Goal: Task Accomplishment & Management: Complete application form

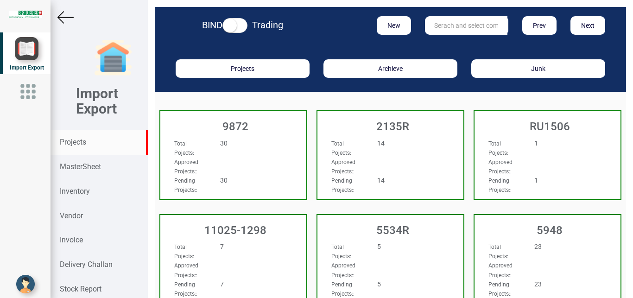
click at [453, 25] on input "text" at bounding box center [466, 25] width 83 height 19
click at [459, 43] on link "11045- 1177" at bounding box center [461, 44] width 73 height 12
type input "11045-1177"
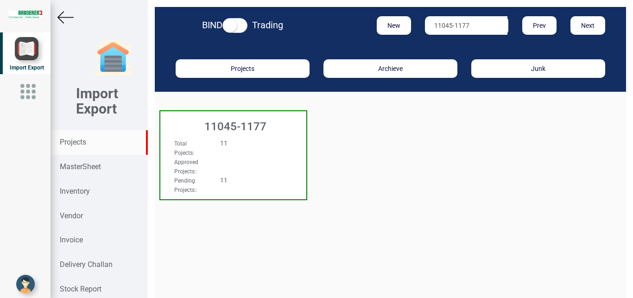
click at [273, 144] on div "11" at bounding box center [245, 143] width 64 height 9
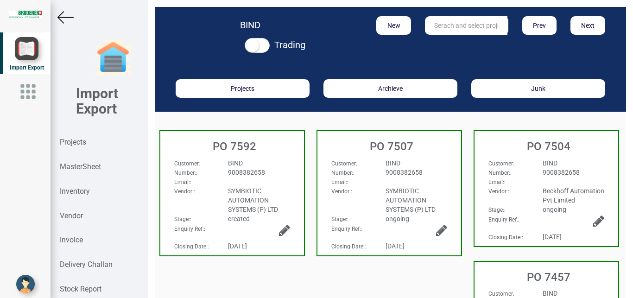
click at [272, 173] on div "9008382658" at bounding box center [259, 172] width 76 height 9
select select "INR"
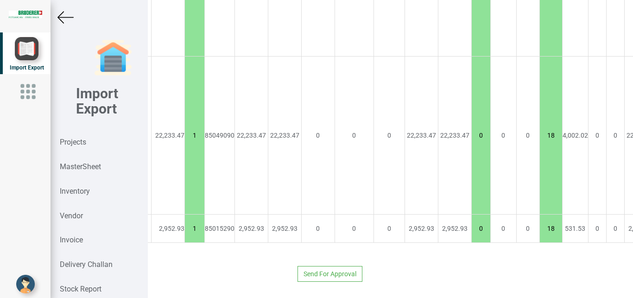
scroll to position [737, 216]
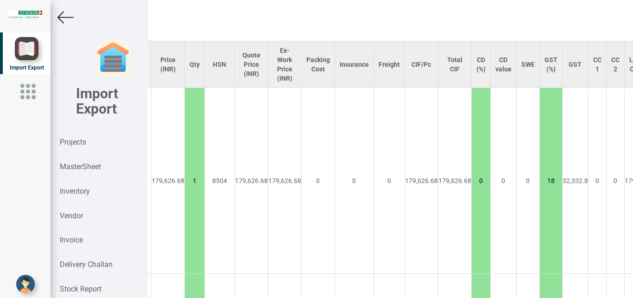
type input "25186.4"
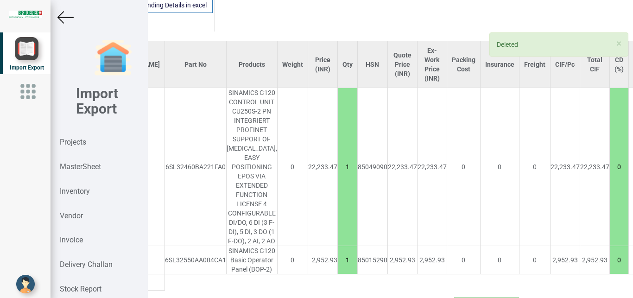
scroll to position [737, 0]
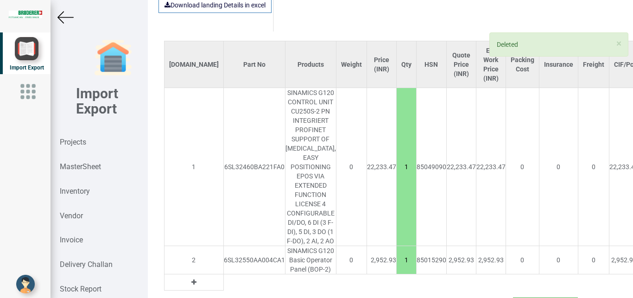
click at [67, 18] on img at bounding box center [65, 17] width 16 height 16
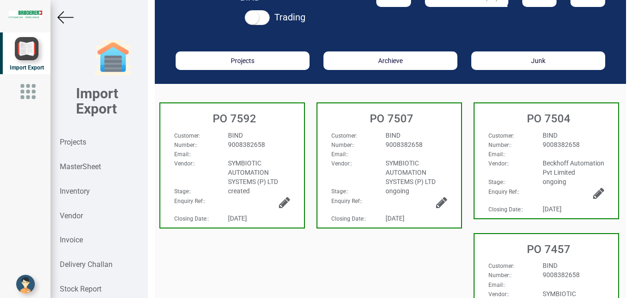
scroll to position [25, 0]
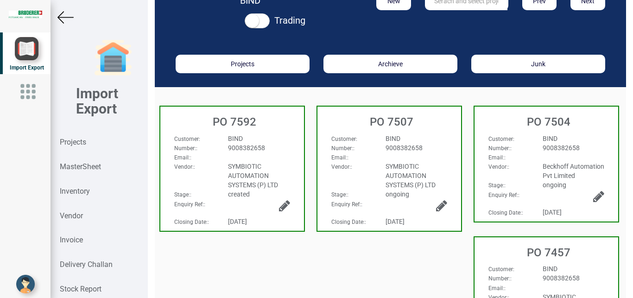
click at [286, 205] on icon at bounding box center [284, 205] width 11 height 13
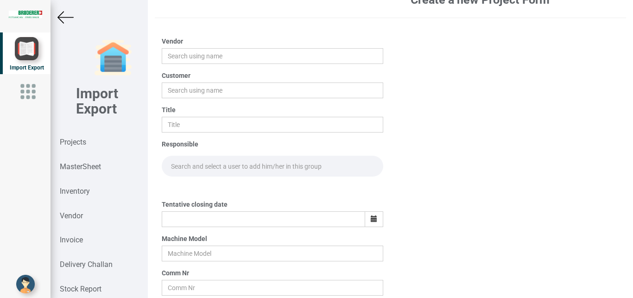
type input "SYMBIOTIC AUTOMATION SYSTEMS (P) LTD"
type input "BIND"
type input "PO 7592"
type input "[DATE]"
type input "BSTA 25H(E)"
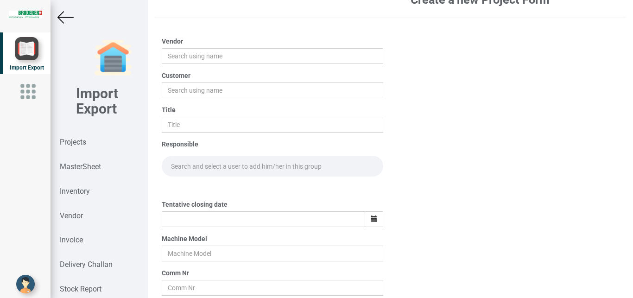
type input "11045-1177"
type input "Price list"
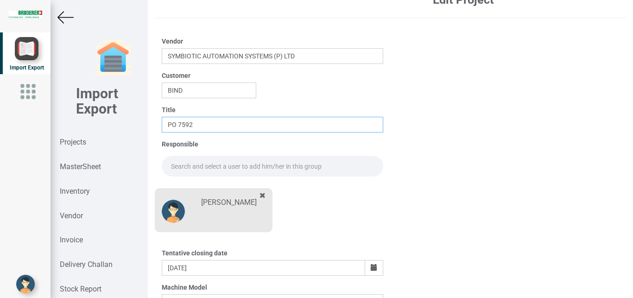
click at [209, 126] on input "PO 7592" at bounding box center [273, 125] width 222 height 16
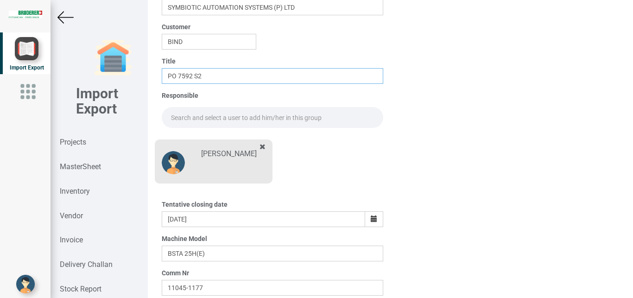
scroll to position [162, 0]
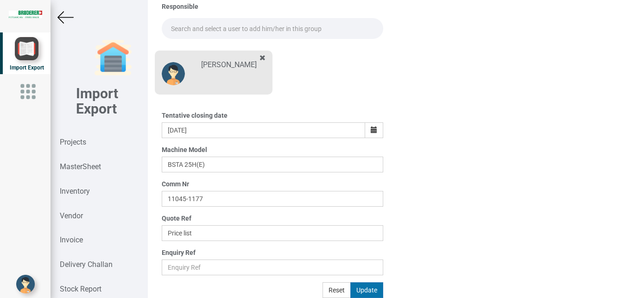
type input "PO 7592 S2"
click at [366, 289] on button "Update" at bounding box center [366, 290] width 33 height 16
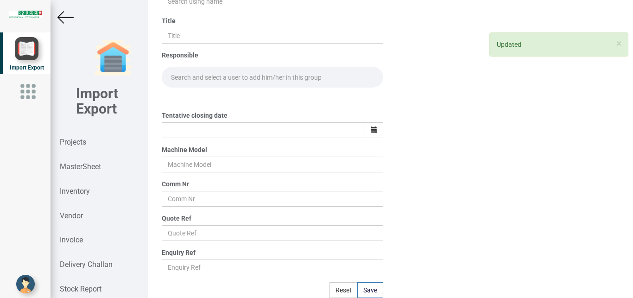
click at [65, 18] on img at bounding box center [65, 17] width 16 height 16
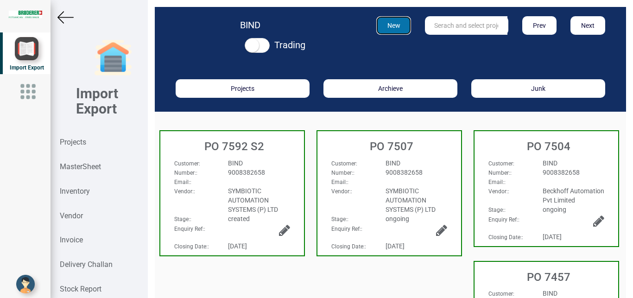
click at [393, 25] on button "New" at bounding box center [393, 25] width 35 height 19
click at [79, 146] on strong "Projects" at bounding box center [73, 142] width 26 height 9
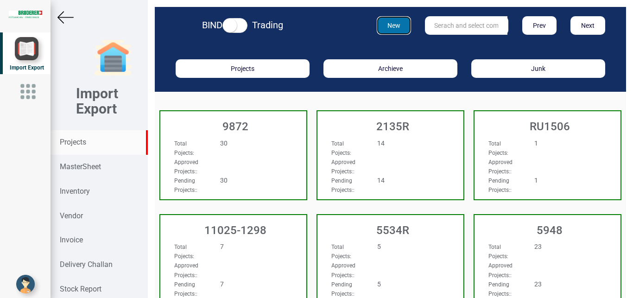
click at [385, 26] on button "New" at bounding box center [394, 25] width 35 height 19
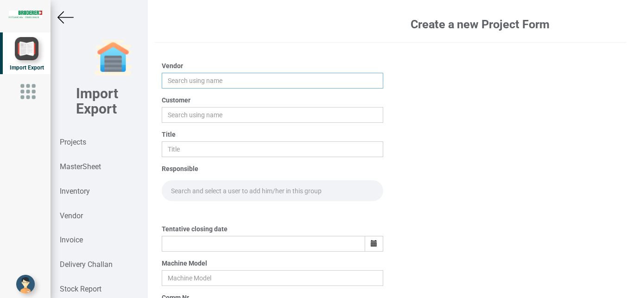
click at [186, 81] on input "text" at bounding box center [273, 81] width 222 height 16
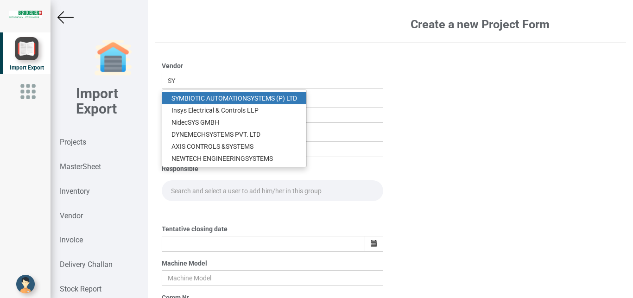
click at [245, 97] on link "SY MBIOTIC AUTOMATION SY STEMS (P) LTD" at bounding box center [234, 98] width 144 height 12
type input "SYMBIOTIC AUTOMATION SYSTEMS (P) LTD"
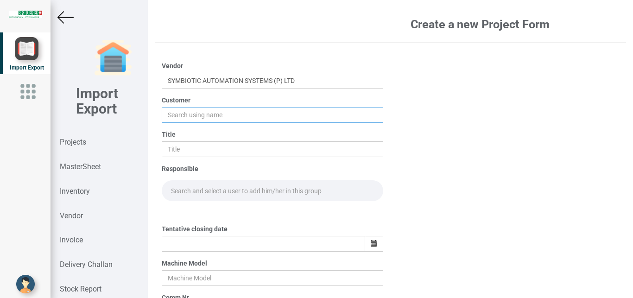
click at [184, 115] on input "text" at bounding box center [273, 115] width 222 height 16
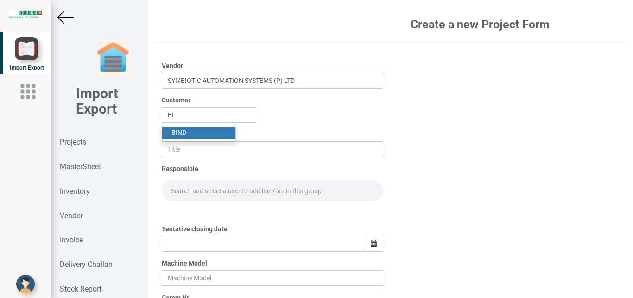
click at [204, 131] on link "BI ND" at bounding box center [198, 133] width 73 height 12
type input "BIND"
click at [184, 148] on input "text" at bounding box center [273, 149] width 222 height 16
type input "PO 7592 S1"
drag, startPoint x: 185, startPoint y: 185, endPoint x: 191, endPoint y: 185, distance: 5.6
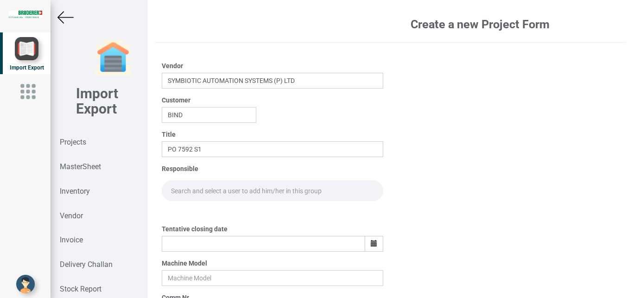
click at [185, 186] on input "text" at bounding box center [273, 190] width 222 height 21
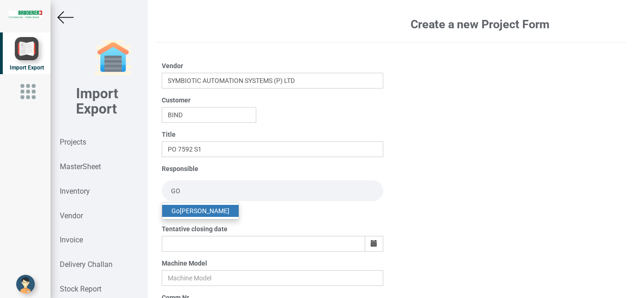
type input "GO"
click at [203, 209] on link "Go [PERSON_NAME]" at bounding box center [200, 211] width 76 height 12
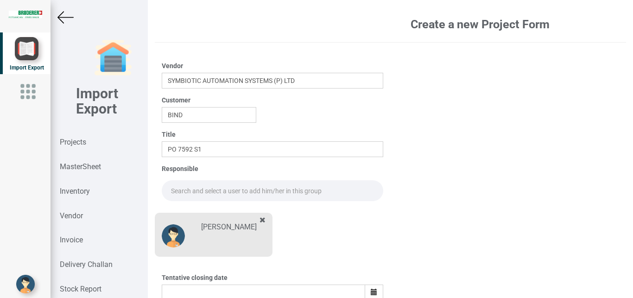
click at [203, 187] on input "text" at bounding box center [273, 190] width 222 height 21
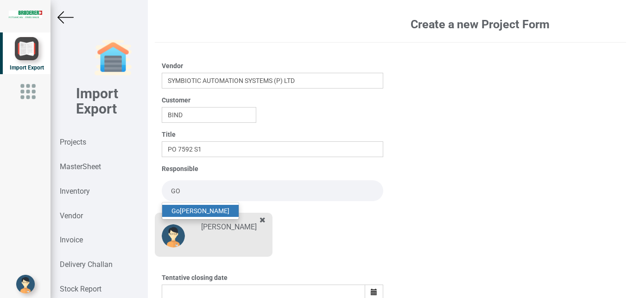
click at [209, 210] on link "Go [PERSON_NAME]" at bounding box center [200, 211] width 76 height 12
type input "[PERSON_NAME]"
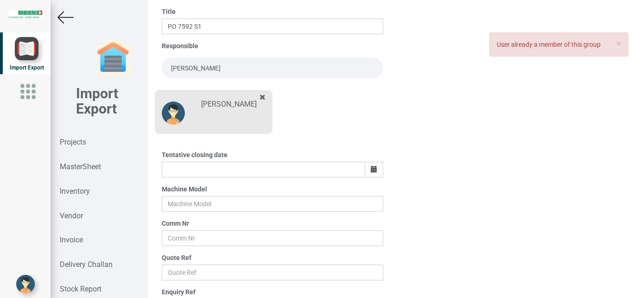
scroll to position [118, 0]
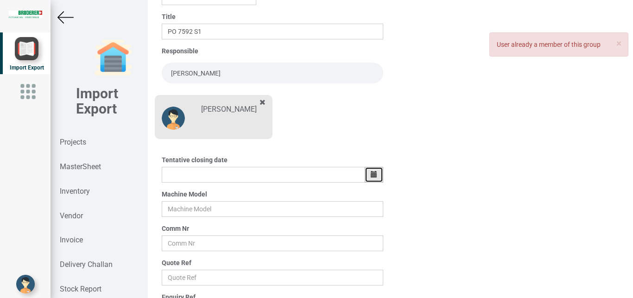
click at [371, 173] on icon "button" at bounding box center [374, 174] width 6 height 6
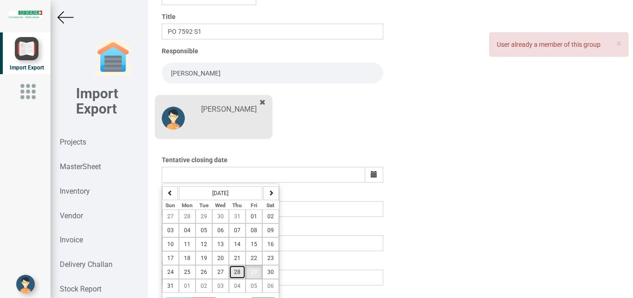
click at [234, 270] on span "28" at bounding box center [237, 272] width 6 height 6
type input "[DATE]"
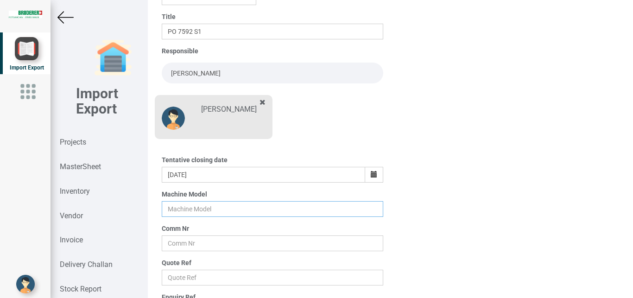
click at [189, 206] on input "text" at bounding box center [273, 209] width 222 height 16
type input "BSTA 25H(E)"
click at [201, 241] on input "text" at bounding box center [273, 243] width 222 height 16
type input "11045-1177"
click at [188, 282] on input "text" at bounding box center [273, 278] width 222 height 16
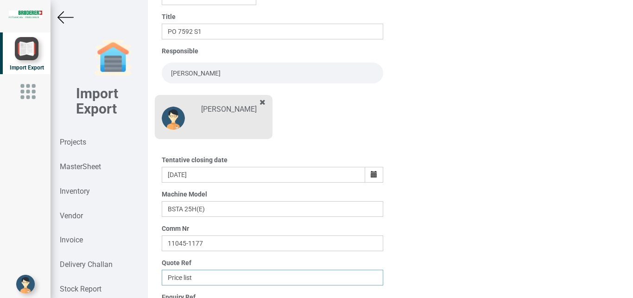
scroll to position [162, 0]
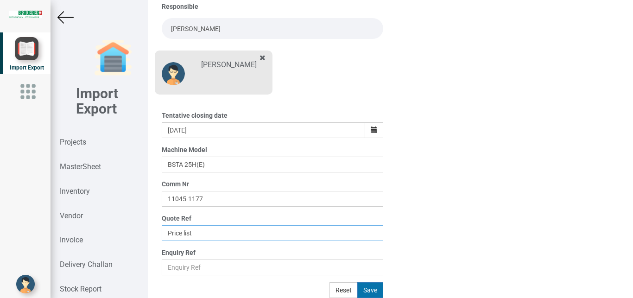
type input "Price list"
click at [365, 286] on button "Save" at bounding box center [370, 290] width 26 height 16
type input "[DATE]"
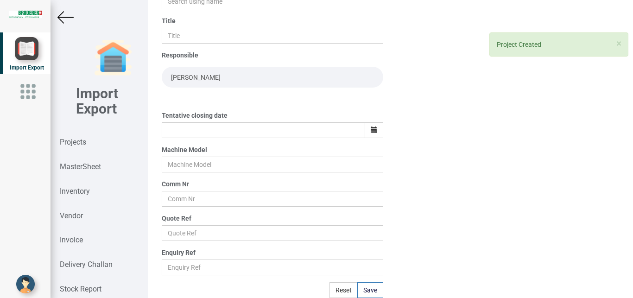
click at [65, 15] on img at bounding box center [65, 17] width 16 height 16
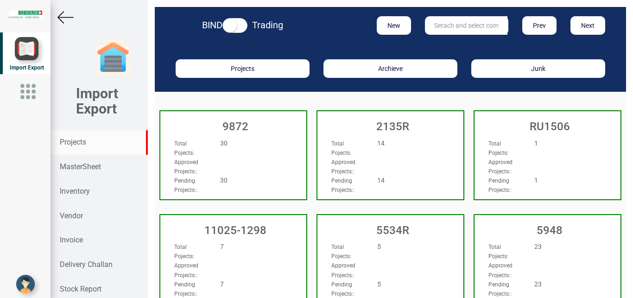
click at [456, 28] on input "text" at bounding box center [466, 25] width 83 height 19
click at [449, 47] on strong "11045" at bounding box center [444, 44] width 19 height 7
type input "11045-1177"
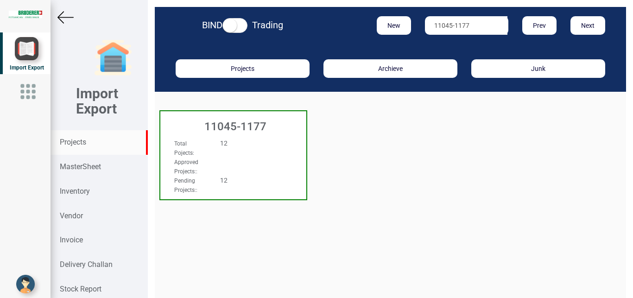
click at [264, 146] on div "12" at bounding box center [245, 143] width 64 height 9
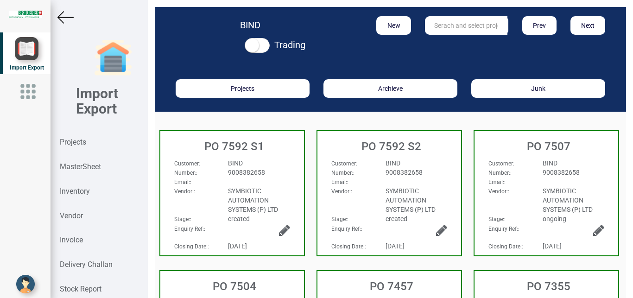
click at [281, 170] on div "9008382658" at bounding box center [259, 172] width 76 height 9
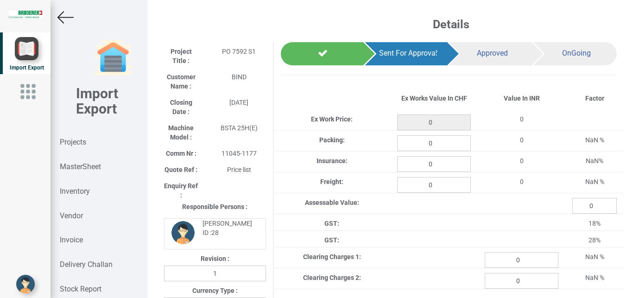
scroll to position [521, 0]
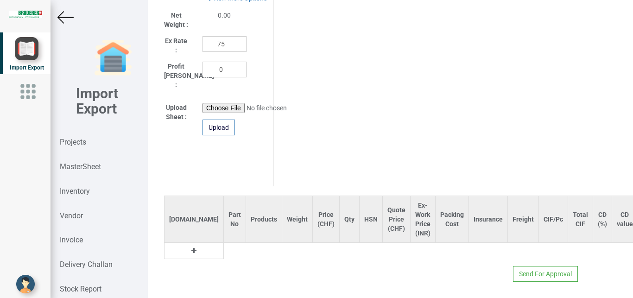
click at [191, 248] on icon at bounding box center [193, 251] width 5 height 6
click at [224, 243] on input "text" at bounding box center [235, 251] width 22 height 16
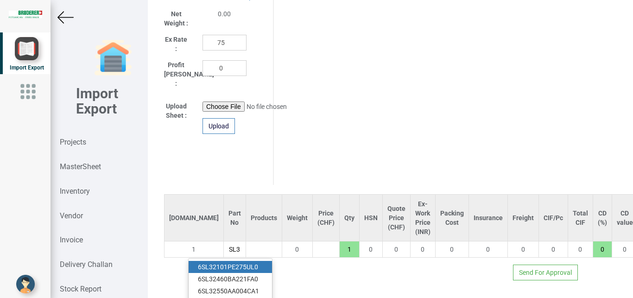
scroll to position [0, 8]
type input "6SL32"
click at [239, 261] on link "6SL32 101PE275UL0" at bounding box center [229, 267] width 80 height 12
type input "179626.68"
type input "6SL32101PE275UL0"
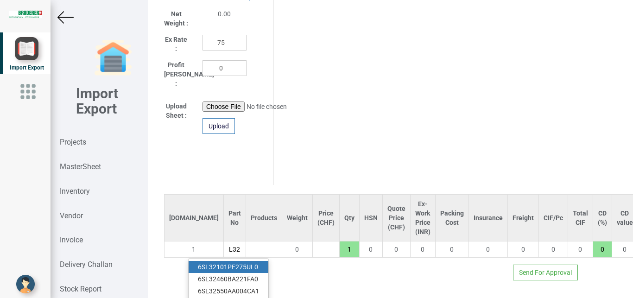
type input "18"
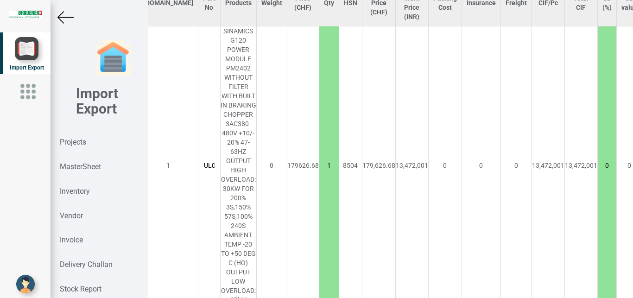
drag, startPoint x: 623, startPoint y: 214, endPoint x: 629, endPoint y: 169, distance: 45.2
click at [627, 163] on tr "1 6SL32101PE275UL0 SINAMICS G120 POWER MODULE PM2402 WITHOUT FILTER WITH BUILT …" at bounding box center [475, 165] width 673 height 279
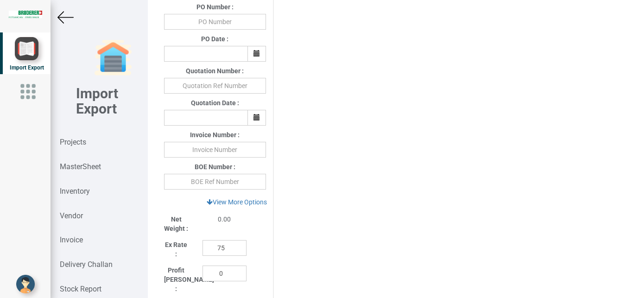
scroll to position [433, 0]
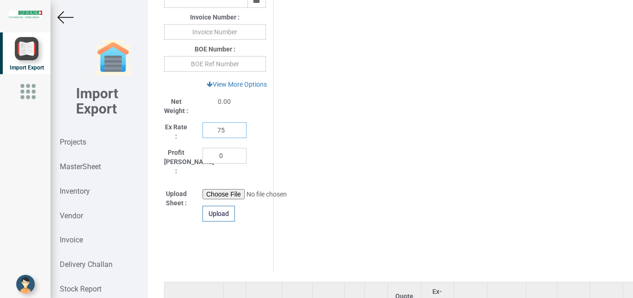
drag, startPoint x: 226, startPoint y: 132, endPoint x: 191, endPoint y: 133, distance: 34.8
click at [203, 133] on input "75" at bounding box center [225, 130] width 44 height 16
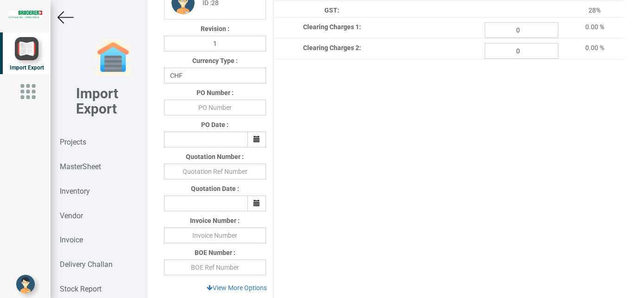
scroll to position [200, 0]
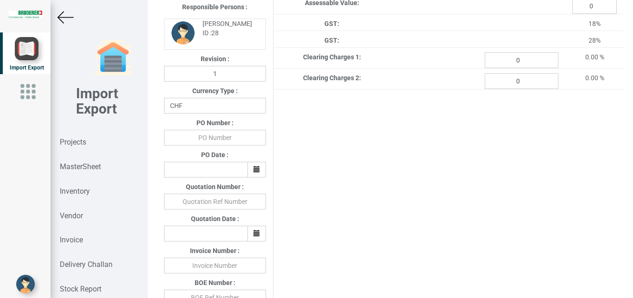
type input "1"
click at [216, 140] on input "text" at bounding box center [215, 138] width 102 height 16
click at [164, 98] on select "CHF INR EUR USD JPY GBP AUD CAD ZAR" at bounding box center [215, 106] width 102 height 16
select select "INR"
click option "INR" at bounding box center [0, 0] width 0 height 0
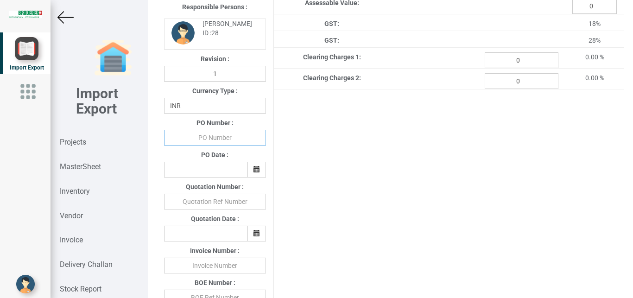
click at [211, 134] on input "text" at bounding box center [215, 138] width 102 height 16
type input "BPIPL/PO/7592/25-26"
click at [250, 169] on button "button" at bounding box center [257, 170] width 19 height 16
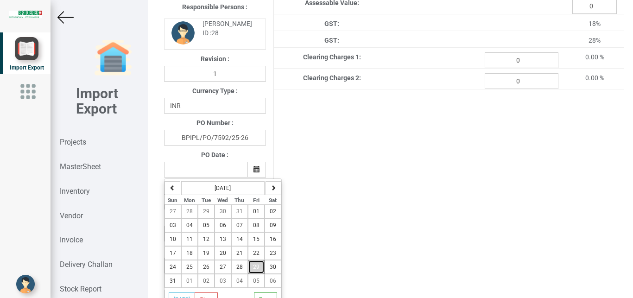
drag, startPoint x: 256, startPoint y: 270, endPoint x: 263, endPoint y: 269, distance: 6.5
click at [258, 269] on span "29" at bounding box center [256, 267] width 6 height 6
type input "[DATE]"
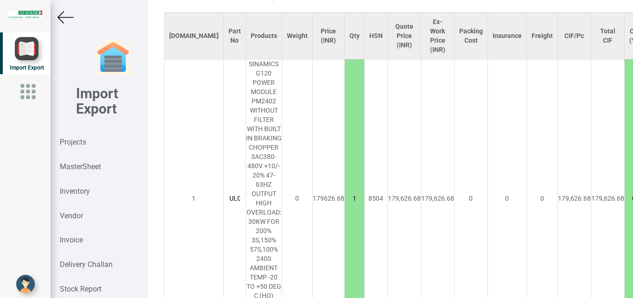
scroll to position [719, 0]
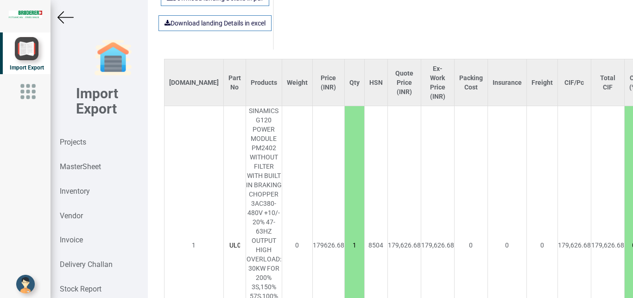
click at [66, 18] on img at bounding box center [65, 17] width 16 height 16
